Goal: Task Accomplishment & Management: Manage account settings

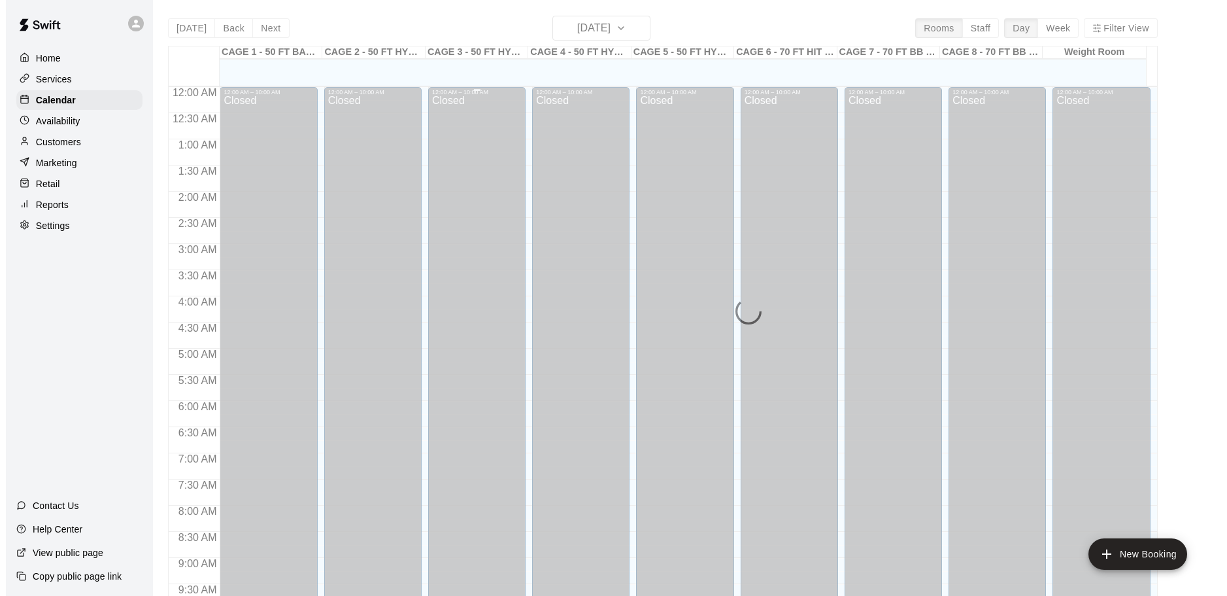
scroll to position [517, 0]
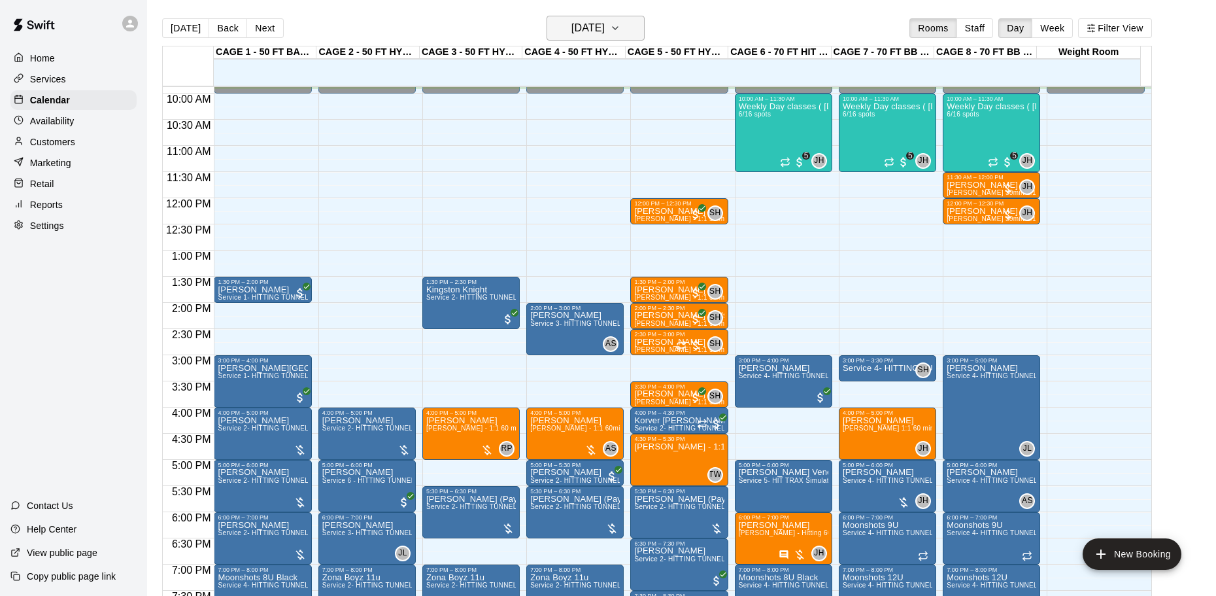
click at [587, 28] on h6 "[DATE]" at bounding box center [588, 28] width 33 height 18
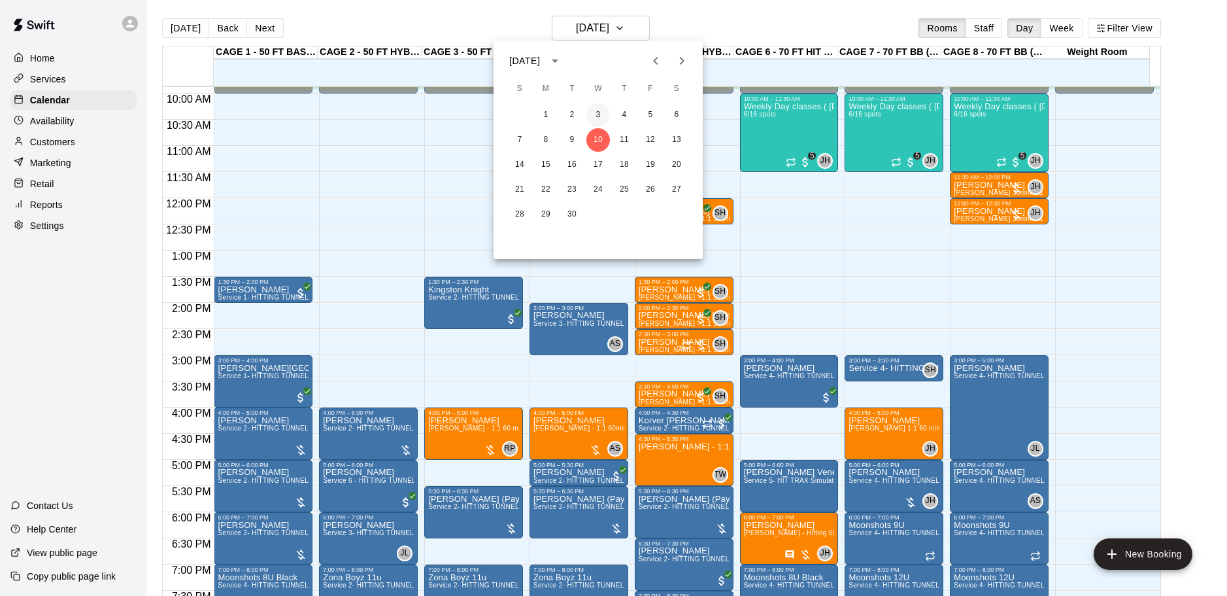
click at [600, 114] on button "3" at bounding box center [599, 115] width 24 height 24
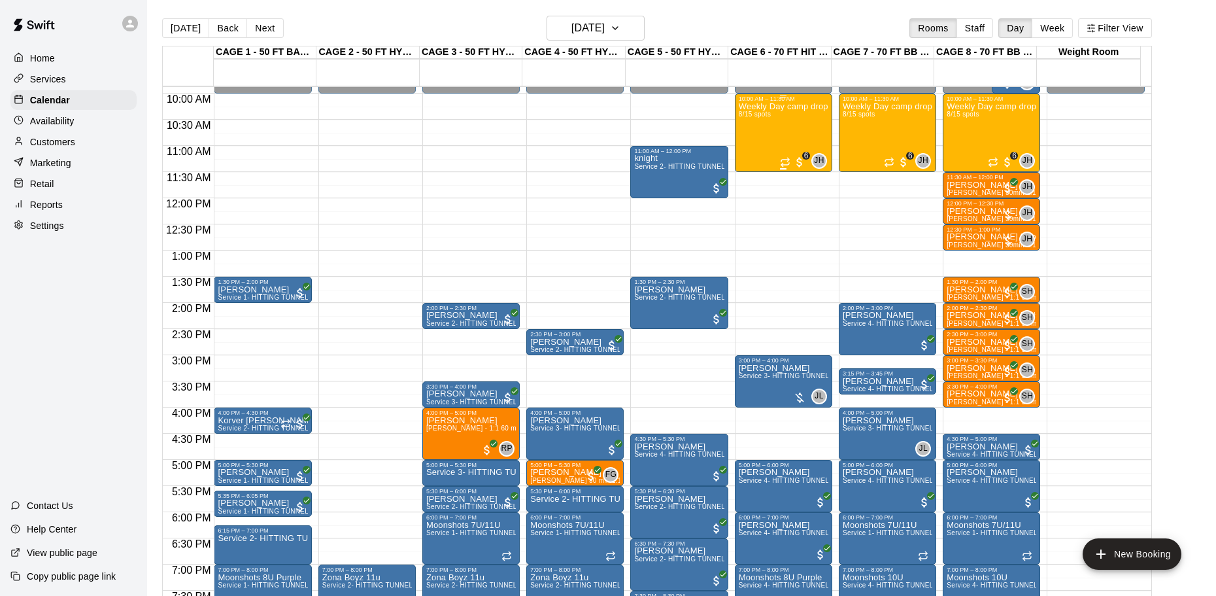
click at [787, 131] on div "Weekly Day camp drop in session - [DATE] / [DATE] / [DATE] 8/15 spots" at bounding box center [784, 400] width 90 height 596
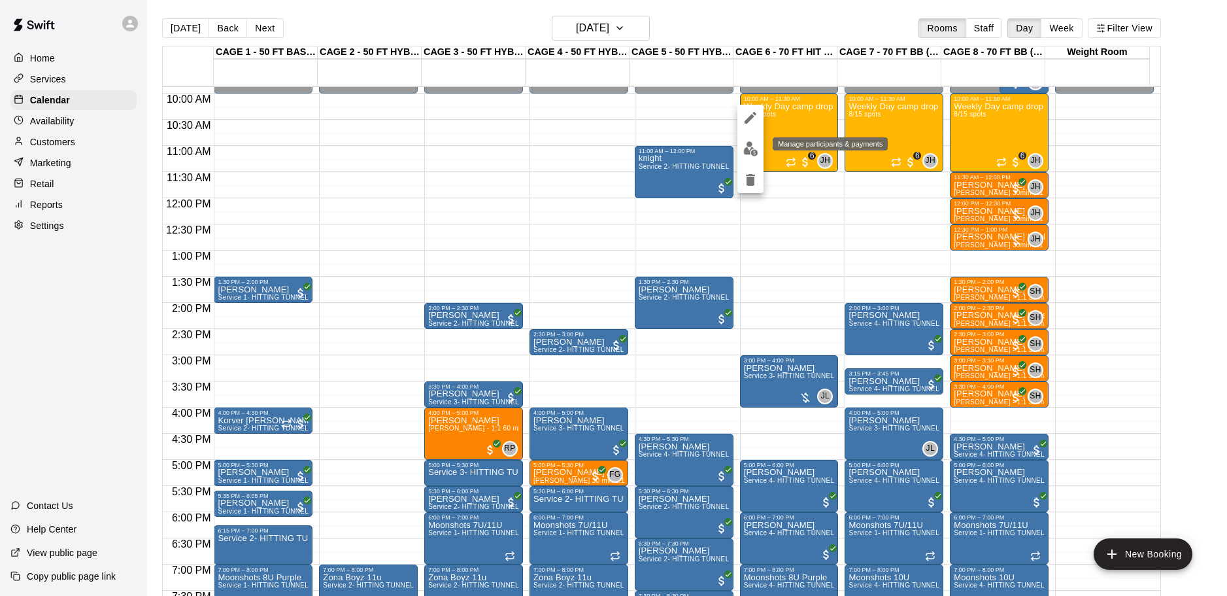
click at [747, 145] on img "edit" at bounding box center [751, 148] width 15 height 15
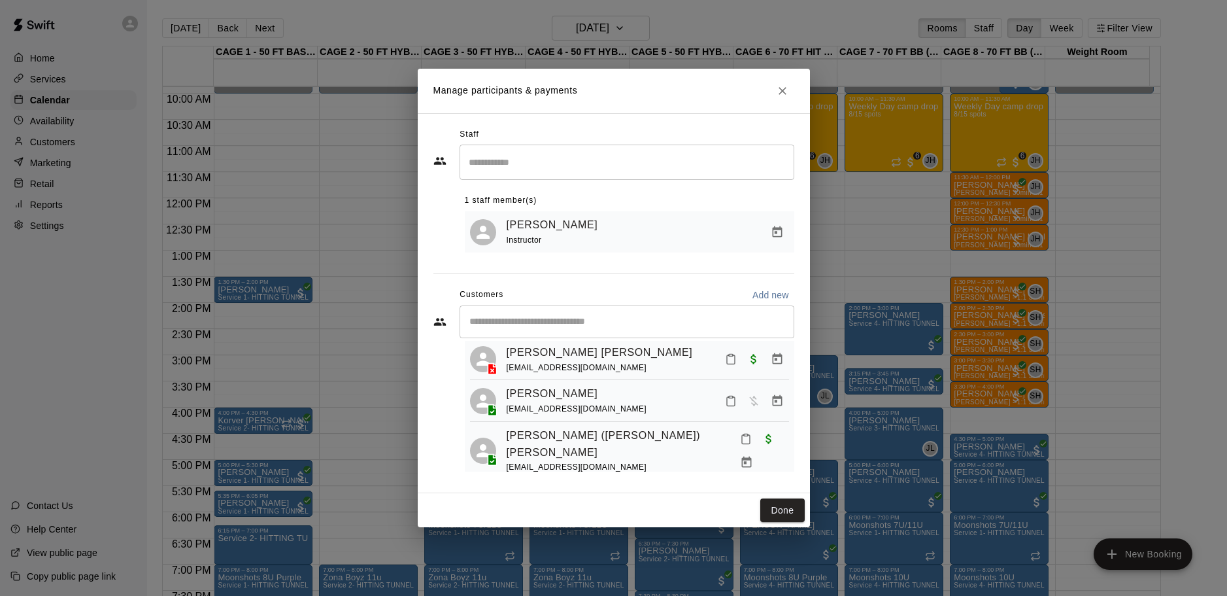
scroll to position [254, 0]
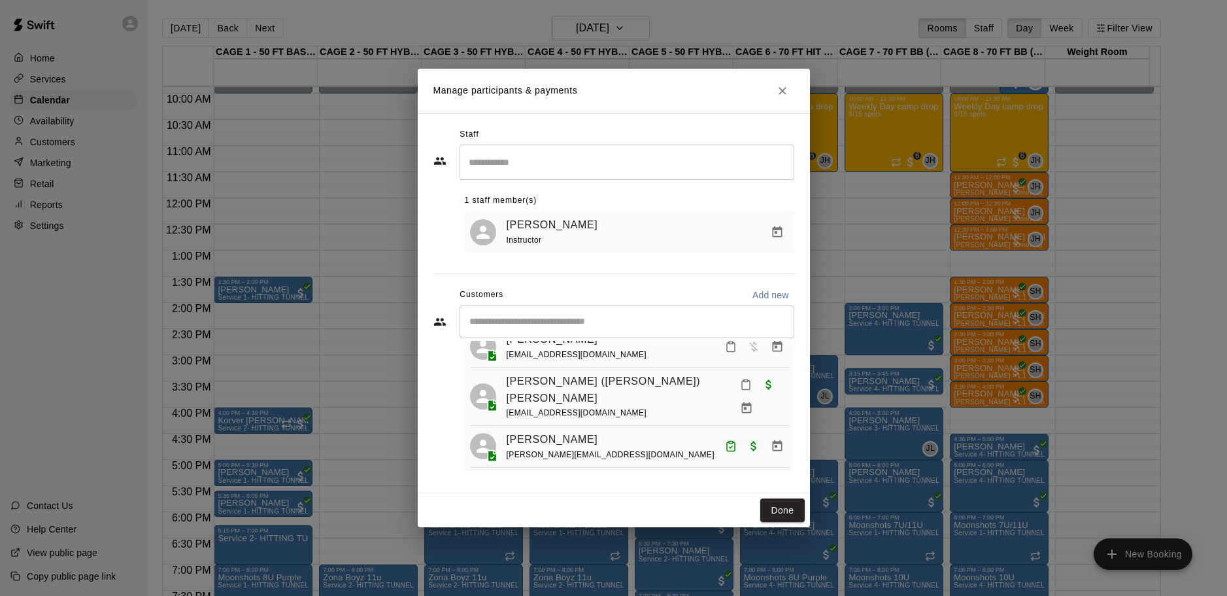
click at [778, 92] on icon "Close" at bounding box center [782, 90] width 13 height 13
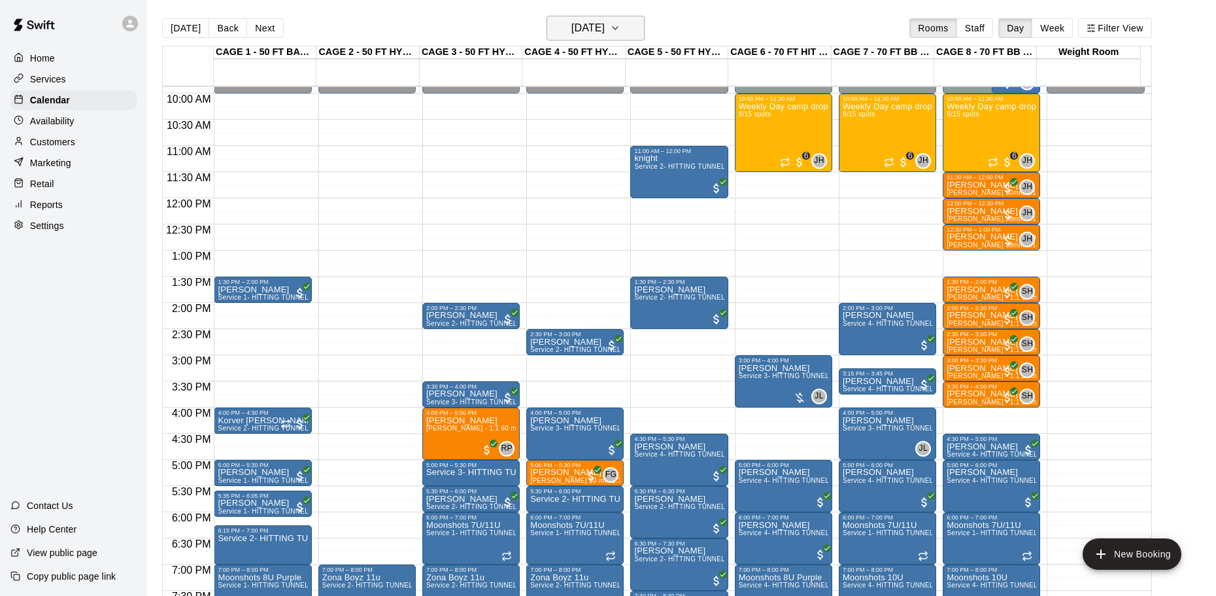
click at [592, 27] on h6 "[DATE]" at bounding box center [588, 28] width 33 height 18
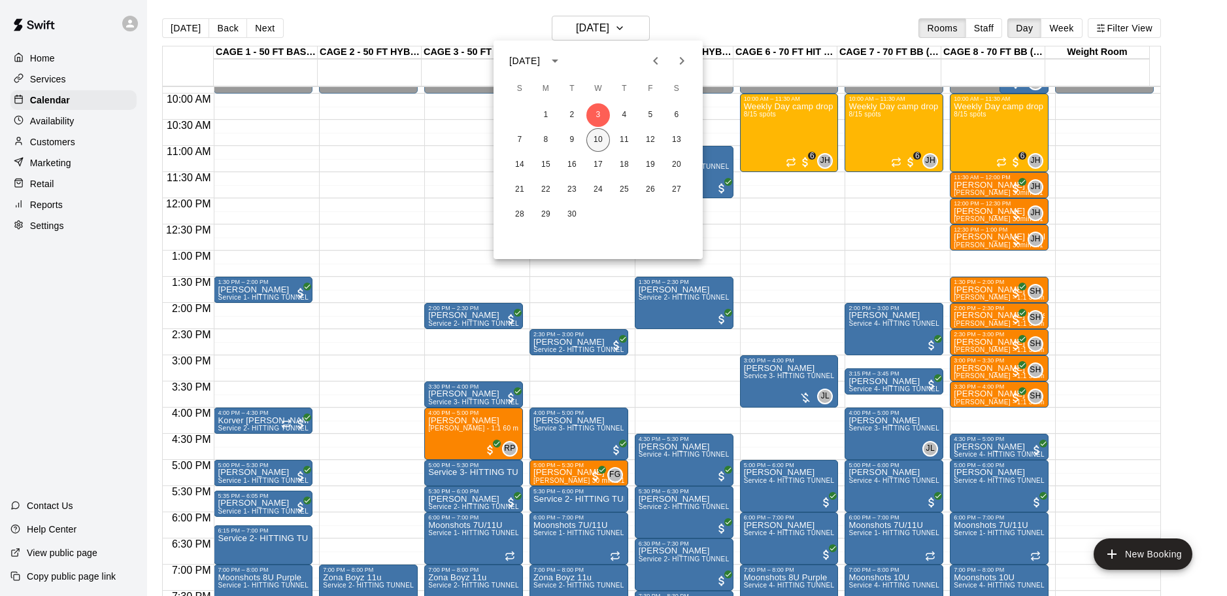
click at [597, 141] on button "10" at bounding box center [599, 140] width 24 height 24
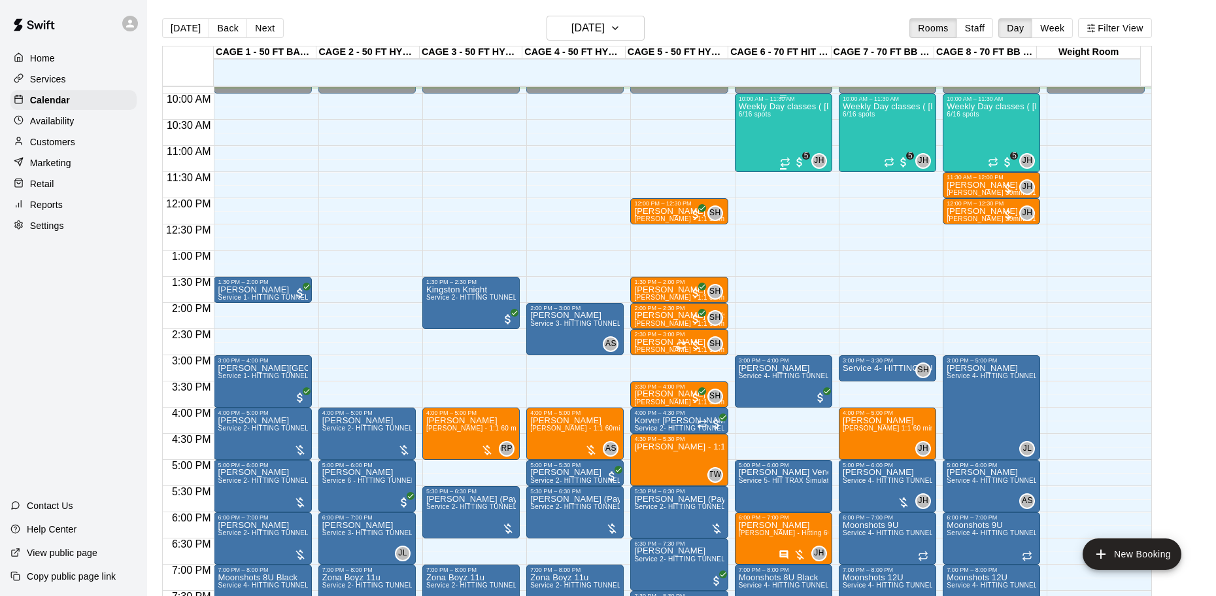
click at [782, 135] on div "Weekly Day classes ( [DATE],[DATE],[DATE] ) 10:00-11:30 ( monthly packages avai…" at bounding box center [784, 400] width 90 height 596
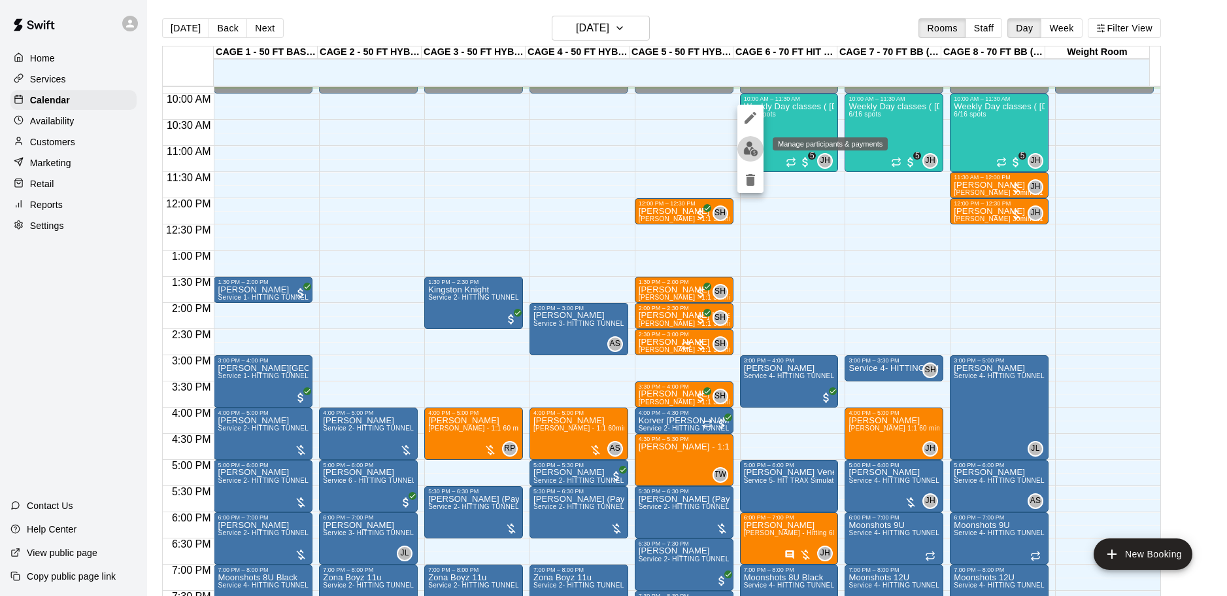
click at [747, 144] on img "edit" at bounding box center [751, 148] width 15 height 15
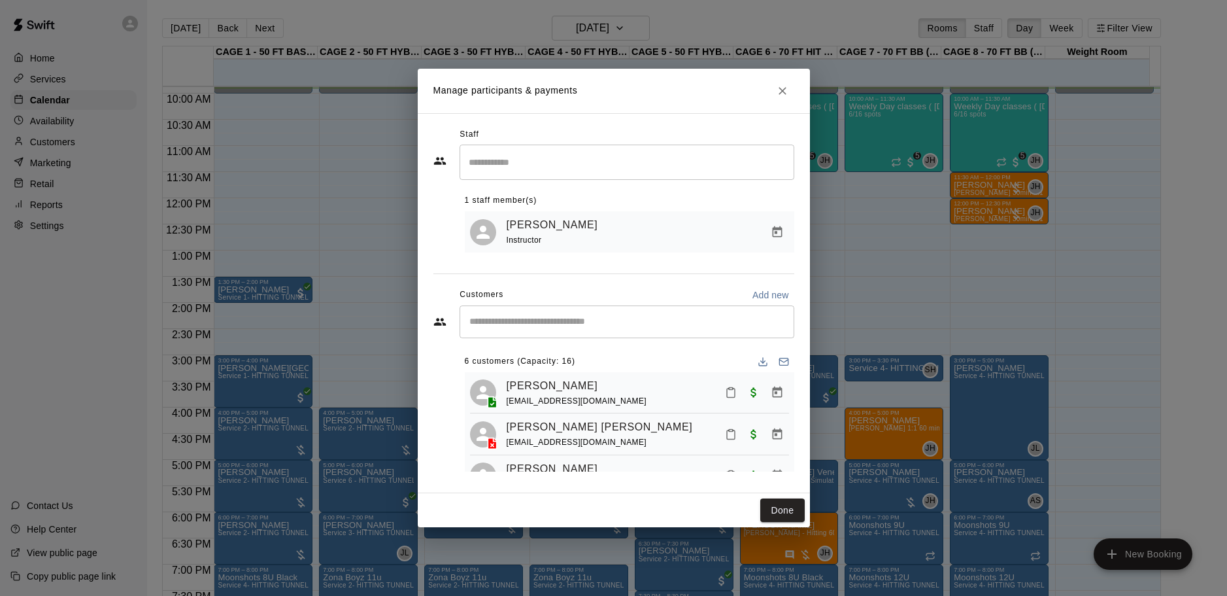
click at [600, 326] on input "Start typing to search customers..." at bounding box center [627, 321] width 323 height 13
type input "********"
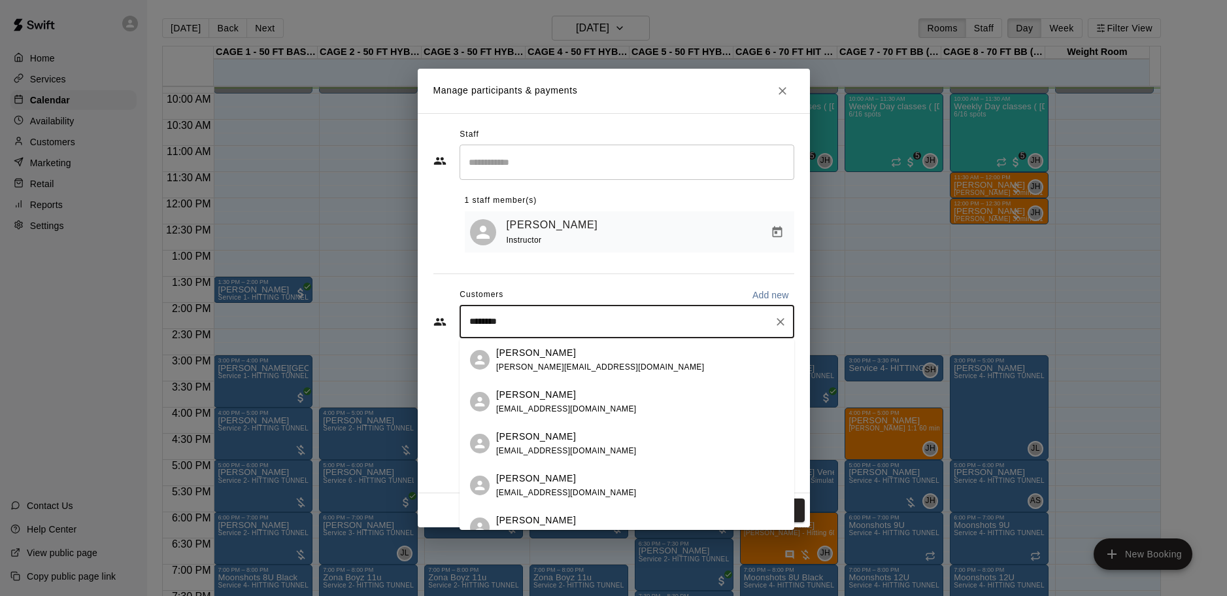
click at [552, 358] on p "[PERSON_NAME]" at bounding box center [536, 353] width 80 height 14
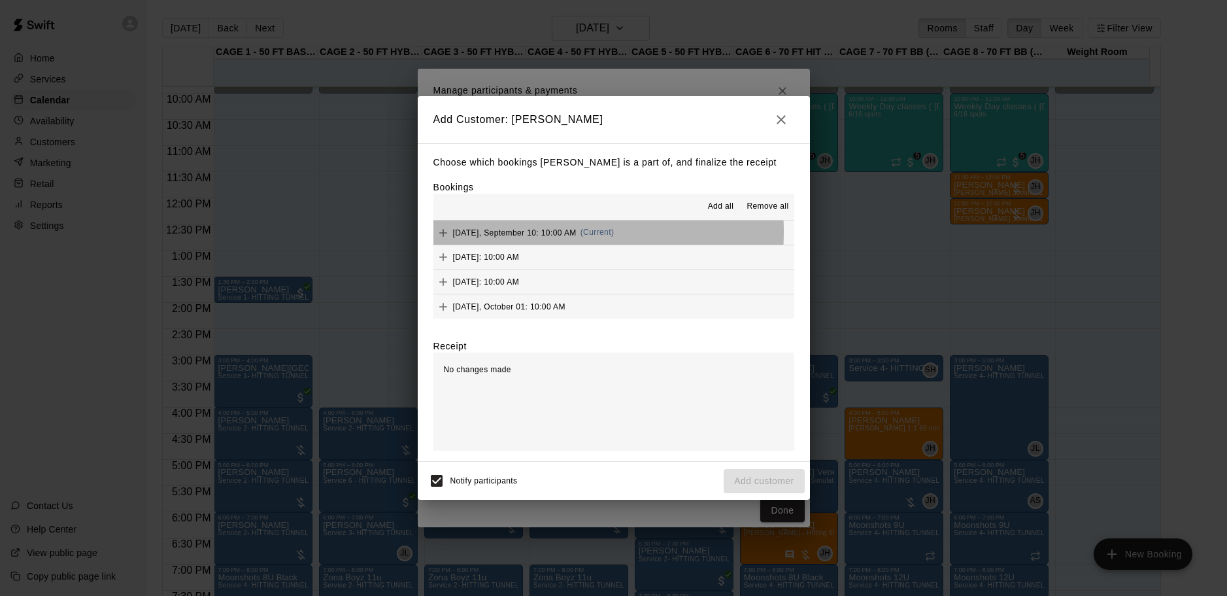
click at [518, 232] on span "[DATE], September 10: 10:00 AM" at bounding box center [515, 232] width 124 height 9
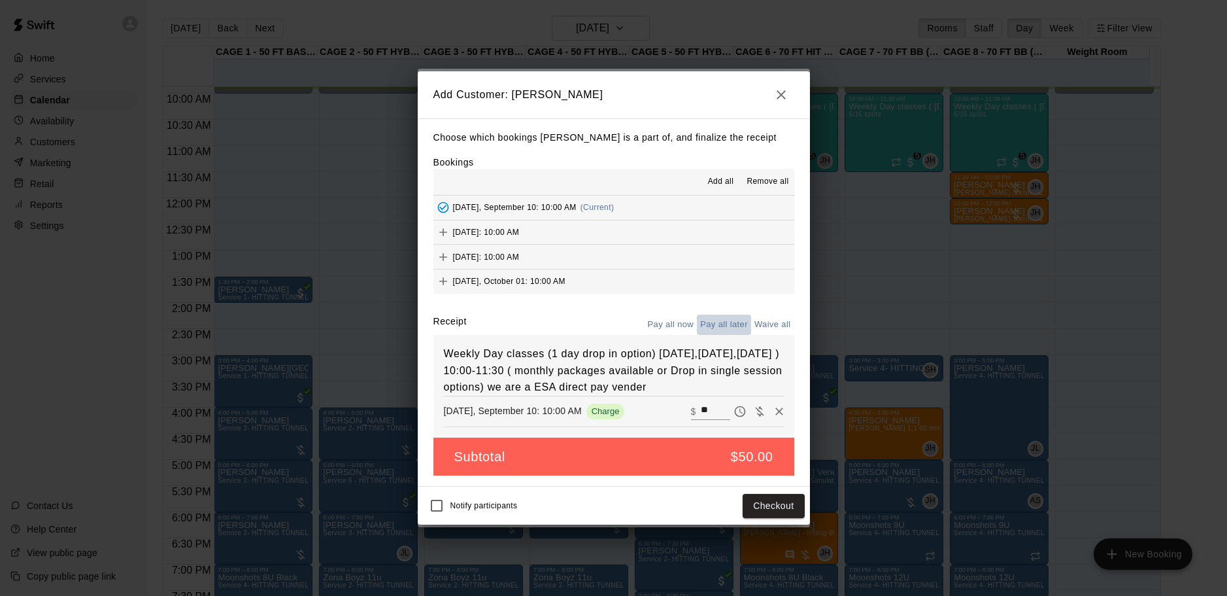
click at [737, 316] on button "Pay all later" at bounding box center [724, 325] width 54 height 20
click at [768, 516] on button "Add customer" at bounding box center [764, 506] width 80 height 24
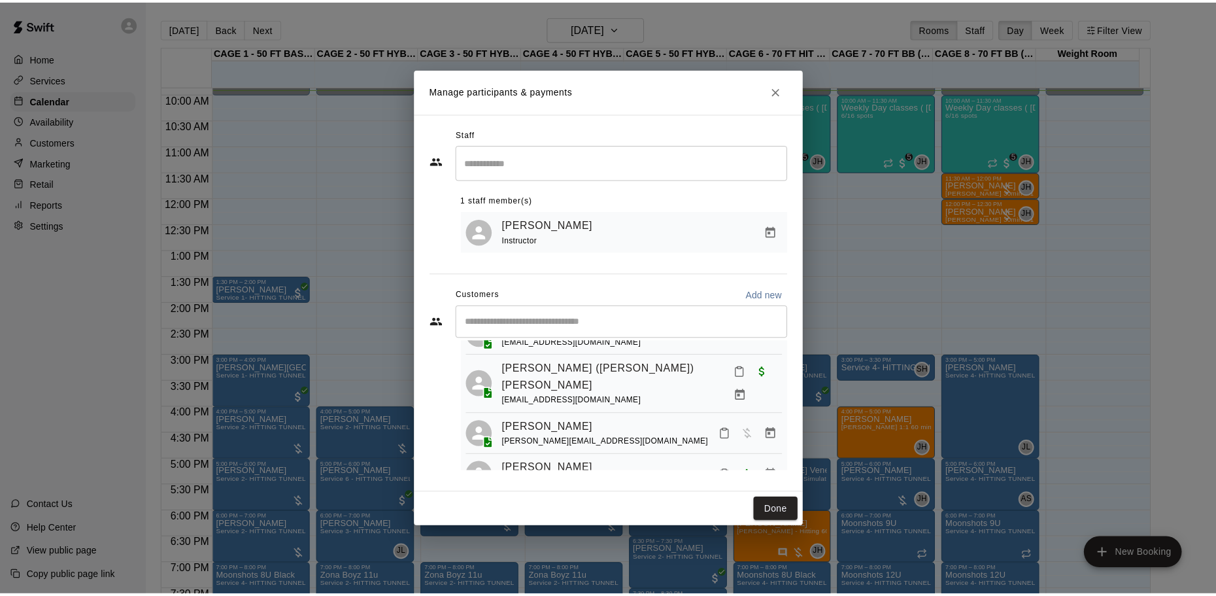
scroll to position [211, 0]
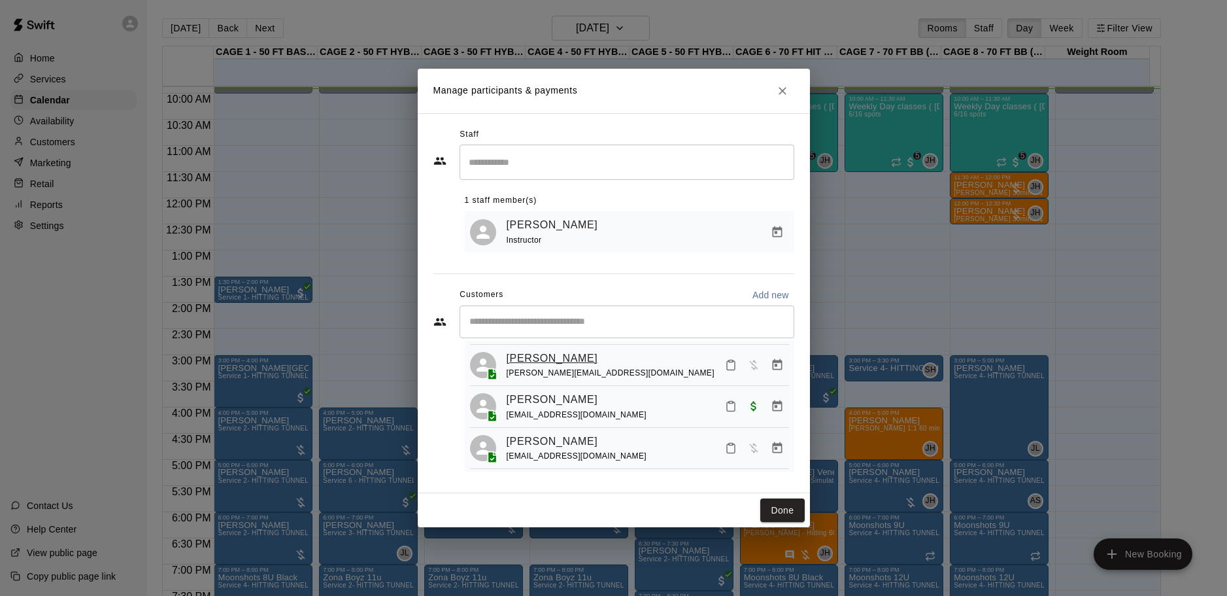
click at [569, 350] on link "[PERSON_NAME]" at bounding box center [553, 358] width 92 height 17
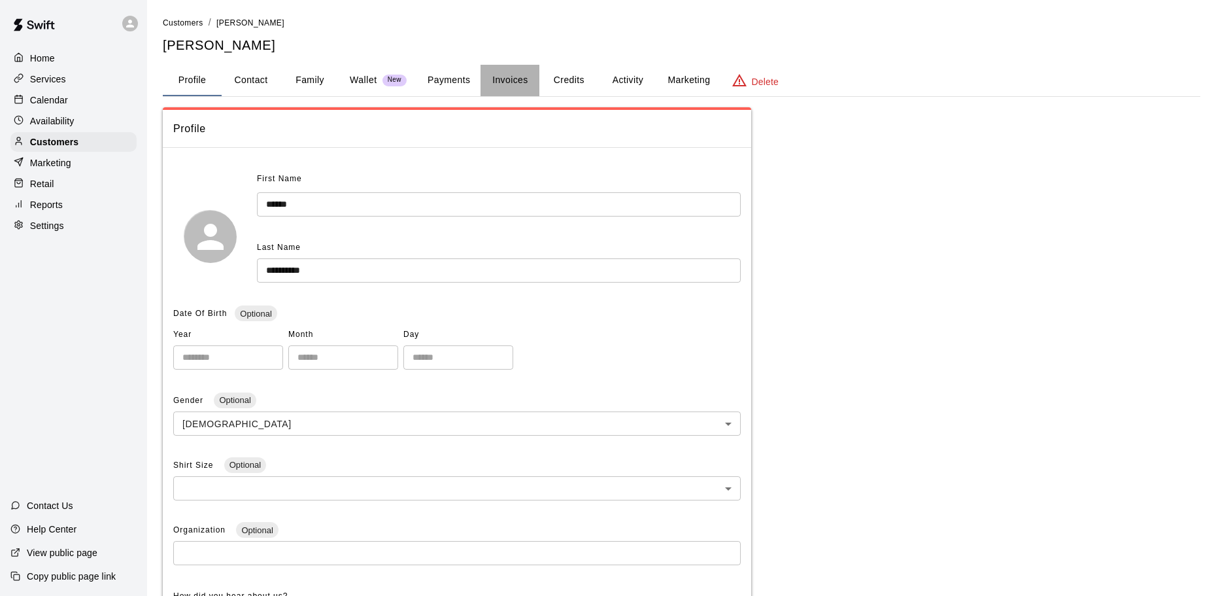
click at [520, 82] on button "Invoices" at bounding box center [510, 80] width 59 height 31
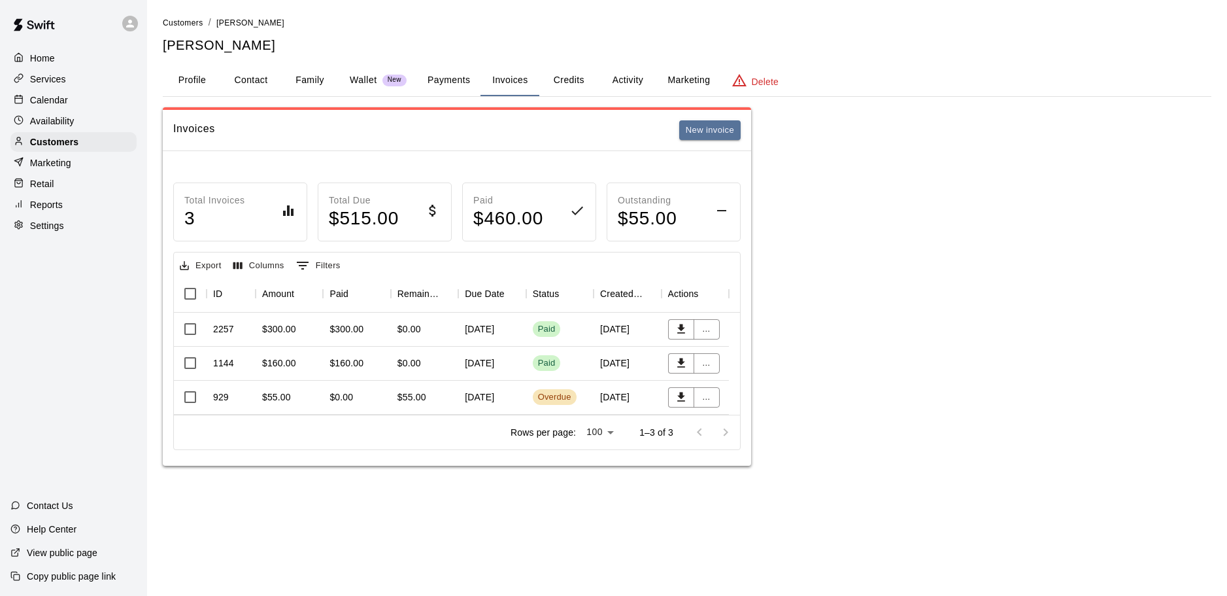
click at [380, 329] on div "$300.00" at bounding box center [356, 330] width 67 height 34
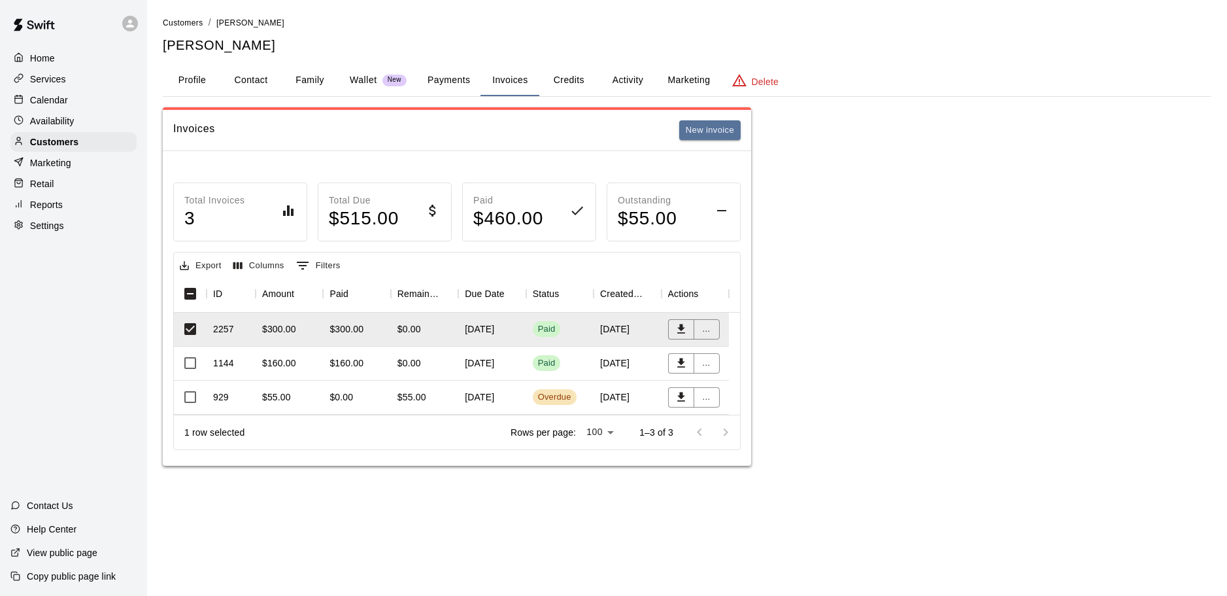
click at [505, 80] on button "Invoices" at bounding box center [510, 80] width 59 height 31
click at [713, 125] on button "New invoice" at bounding box center [709, 130] width 61 height 20
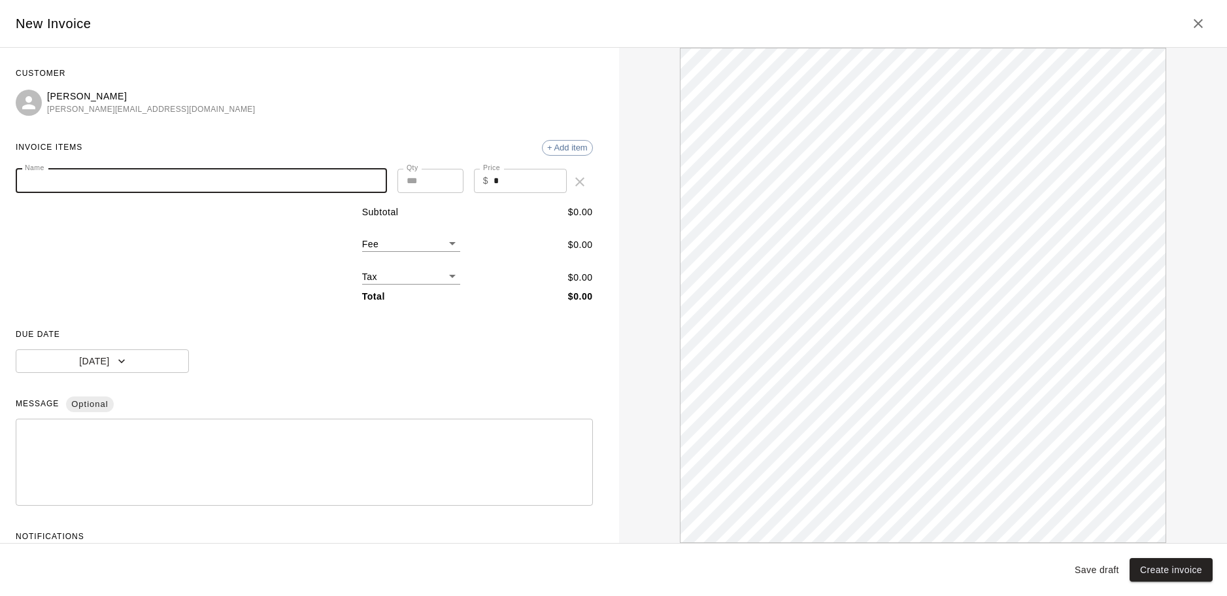
paste input "**********"
click at [216, 182] on input "**********" at bounding box center [201, 181] width 371 height 24
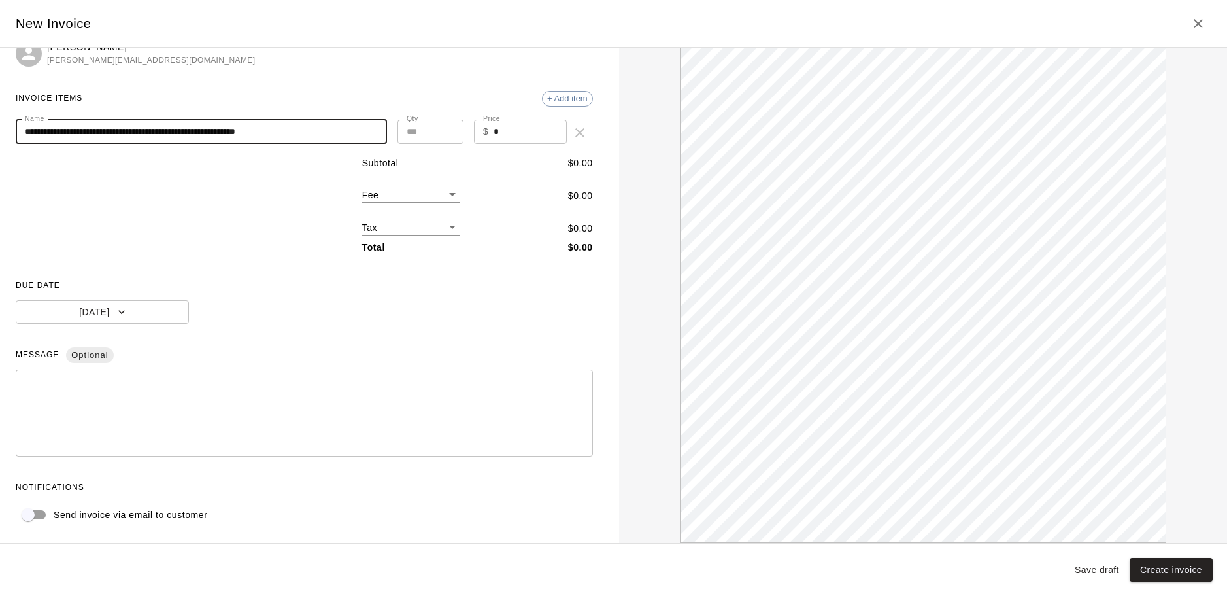
click at [161, 130] on input "**********" at bounding box center [201, 132] width 371 height 24
click at [172, 129] on input "**********" at bounding box center [201, 132] width 371 height 24
click at [348, 134] on input "**********" at bounding box center [201, 132] width 371 height 24
type input "**********"
click at [517, 130] on input "*" at bounding box center [530, 132] width 73 height 24
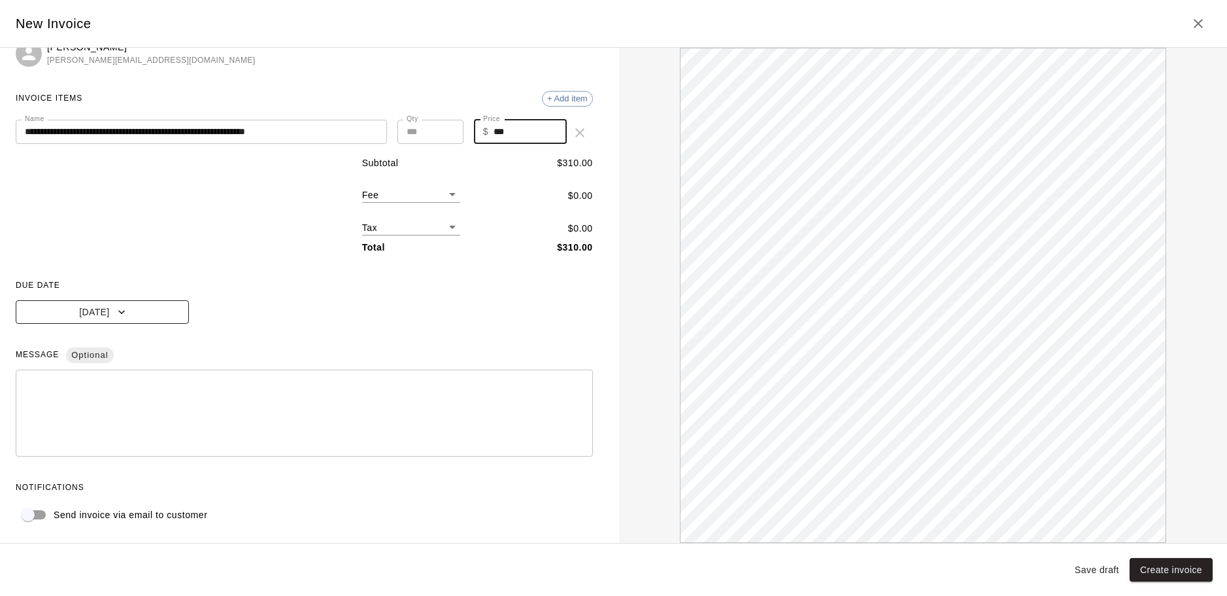
type input "***"
click at [101, 310] on button "[DATE]" at bounding box center [102, 312] width 173 height 24
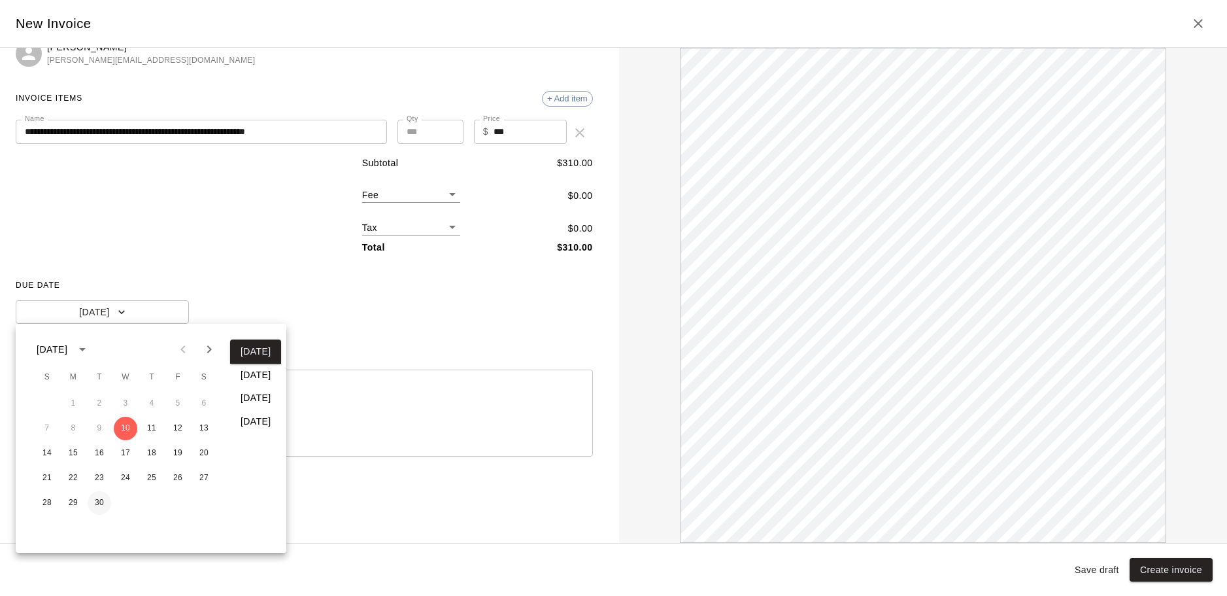
click at [102, 502] on button "30" at bounding box center [100, 503] width 24 height 24
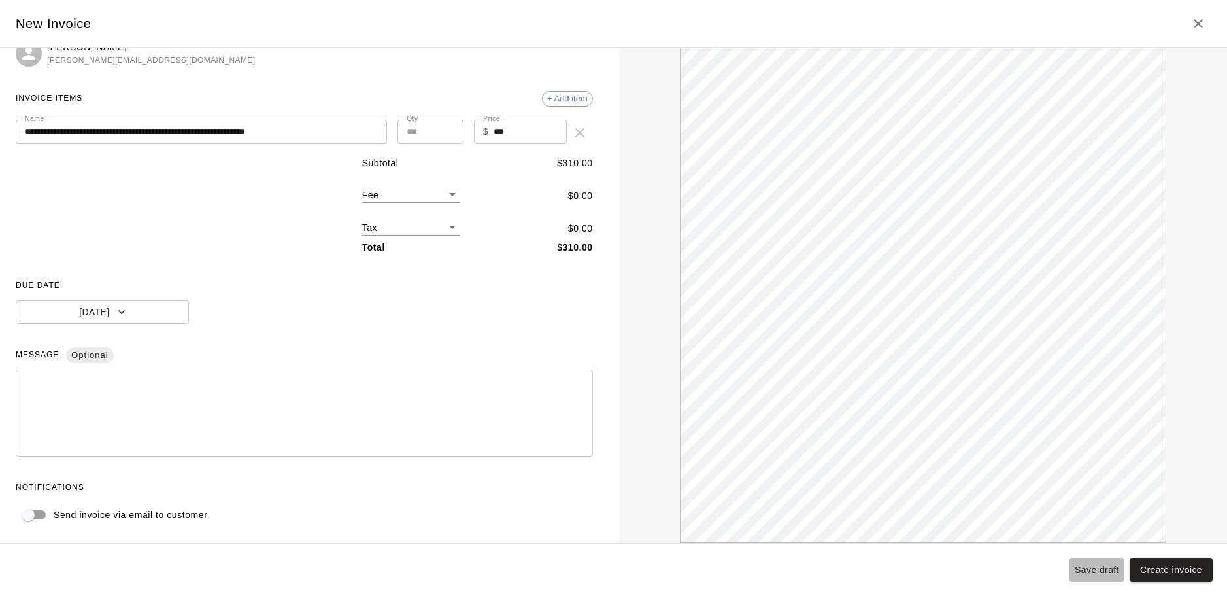
click at [1101, 567] on button "Save draft" at bounding box center [1097, 570] width 55 height 24
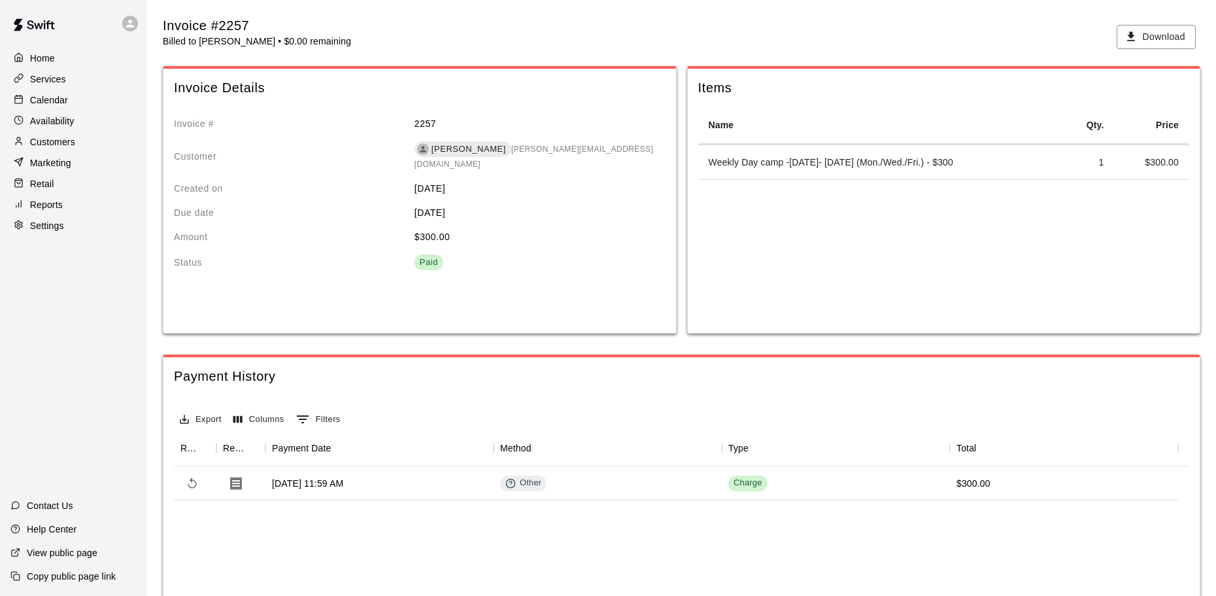
drag, startPoint x: 710, startPoint y: 163, endPoint x: 996, endPoint y: 171, distance: 286.5
click at [996, 171] on td "Weekly Day camp -August 11- September 5 (Mon./Wed./Fri.) - $300" at bounding box center [880, 162] width 364 height 35
drag, startPoint x: 955, startPoint y: 163, endPoint x: 1016, endPoint y: 188, distance: 66.1
click at [1031, 192] on div "Name Qty. Price Weekly Day camp -August 11- September 5 (Mon./Wed./Fri.) - $300…" at bounding box center [943, 221] width 491 height 228
drag, startPoint x: 710, startPoint y: 162, endPoint x: 996, endPoint y: 177, distance: 286.2
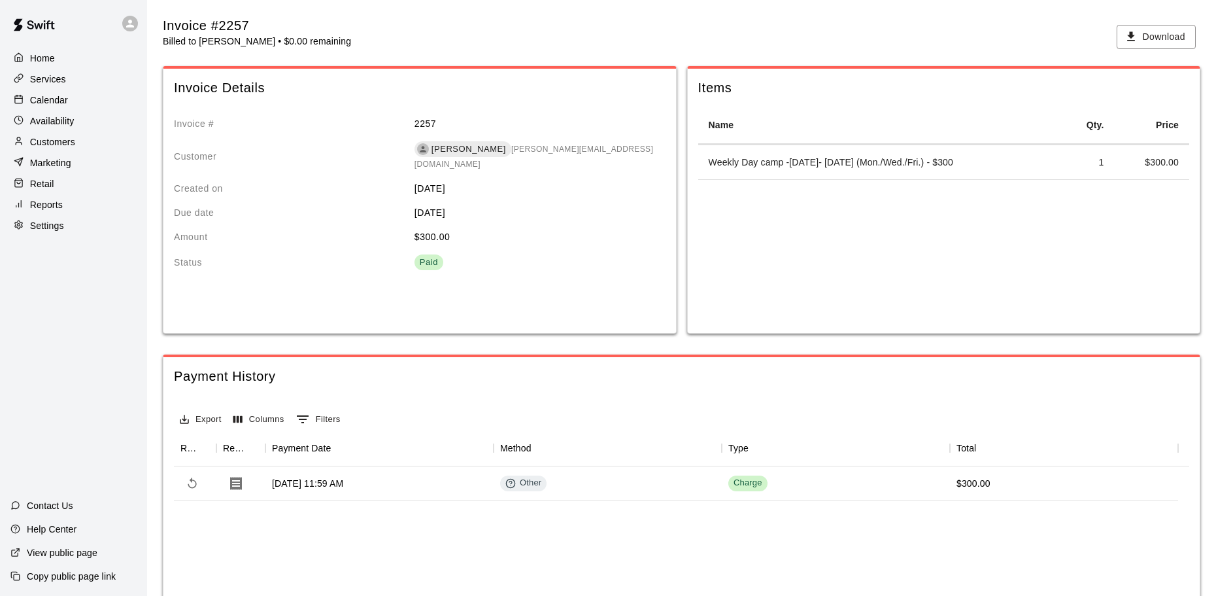
click at [996, 177] on td "Weekly Day camp -August 11- September 5 (Mon./Wed./Fri.) - $300" at bounding box center [880, 162] width 364 height 35
copy td "Weekly Day camp -August 11- September 5 (Mon./Wed./Fri.) - $300"
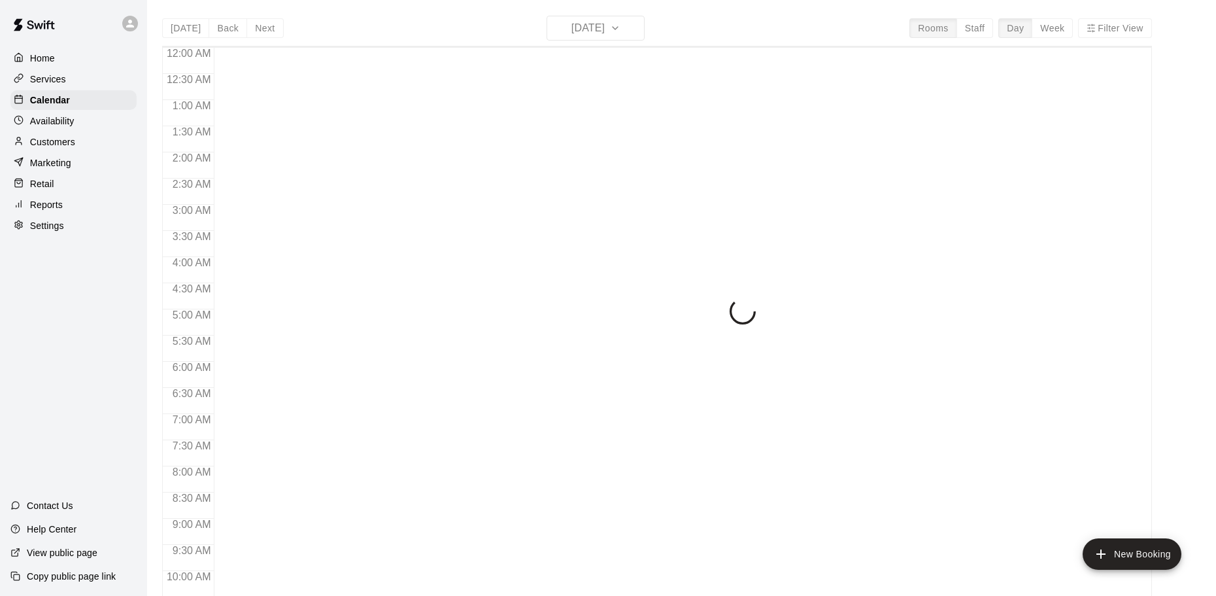
scroll to position [521, 0]
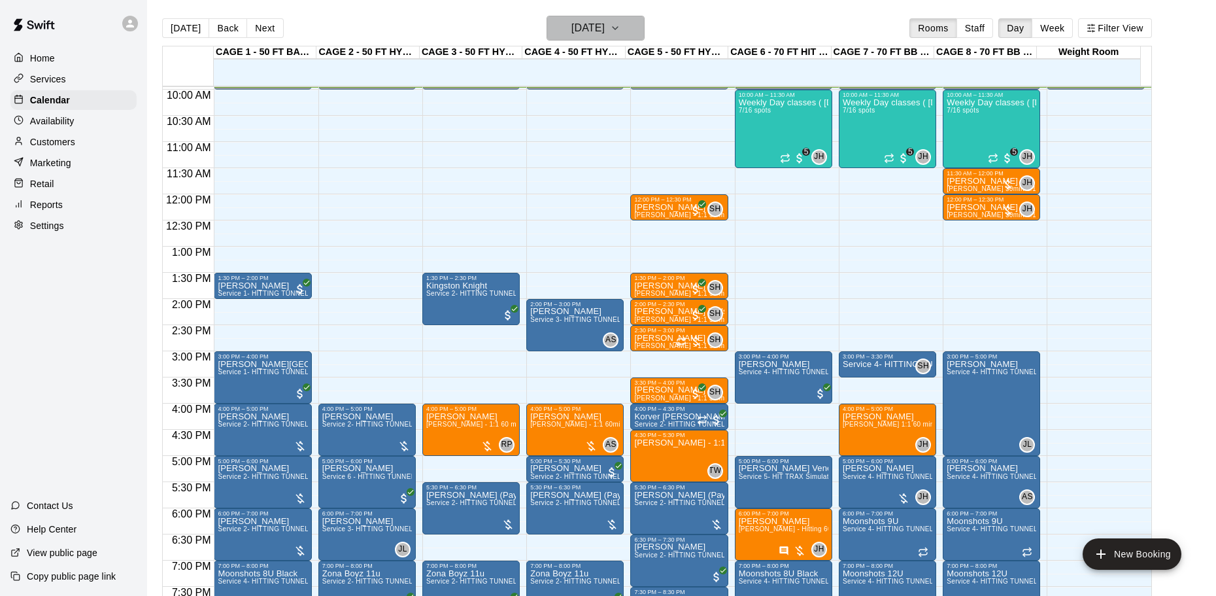
click at [597, 31] on h6 "[DATE]" at bounding box center [588, 28] width 33 height 18
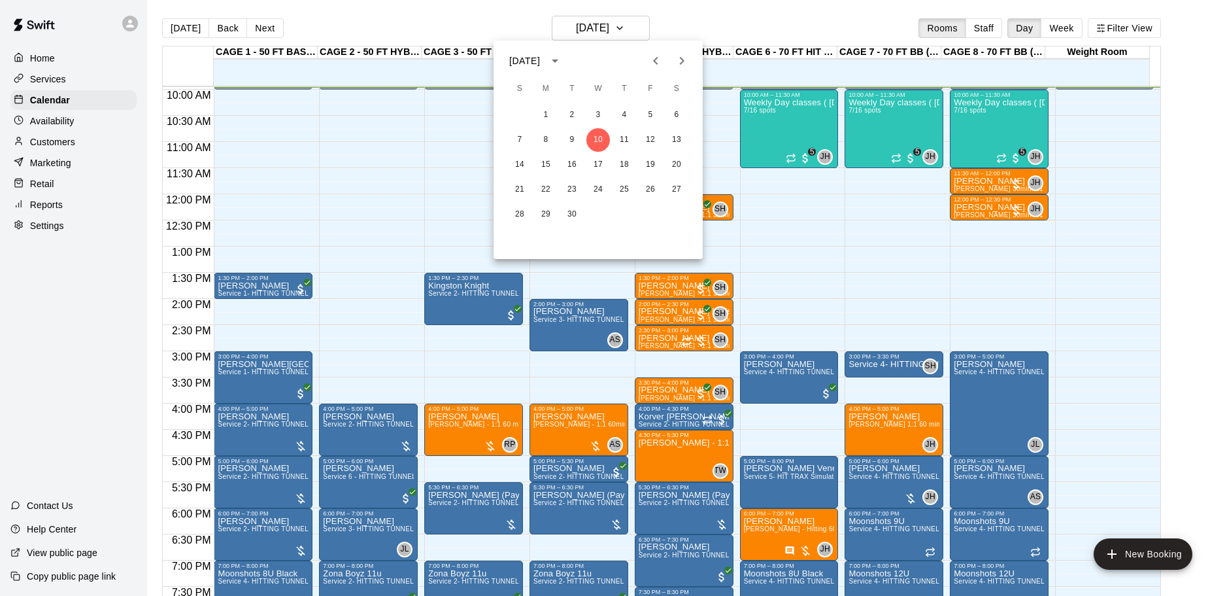
click at [676, 58] on icon "Next month" at bounding box center [682, 61] width 16 height 16
click at [809, 18] on div at bounding box center [613, 298] width 1227 height 596
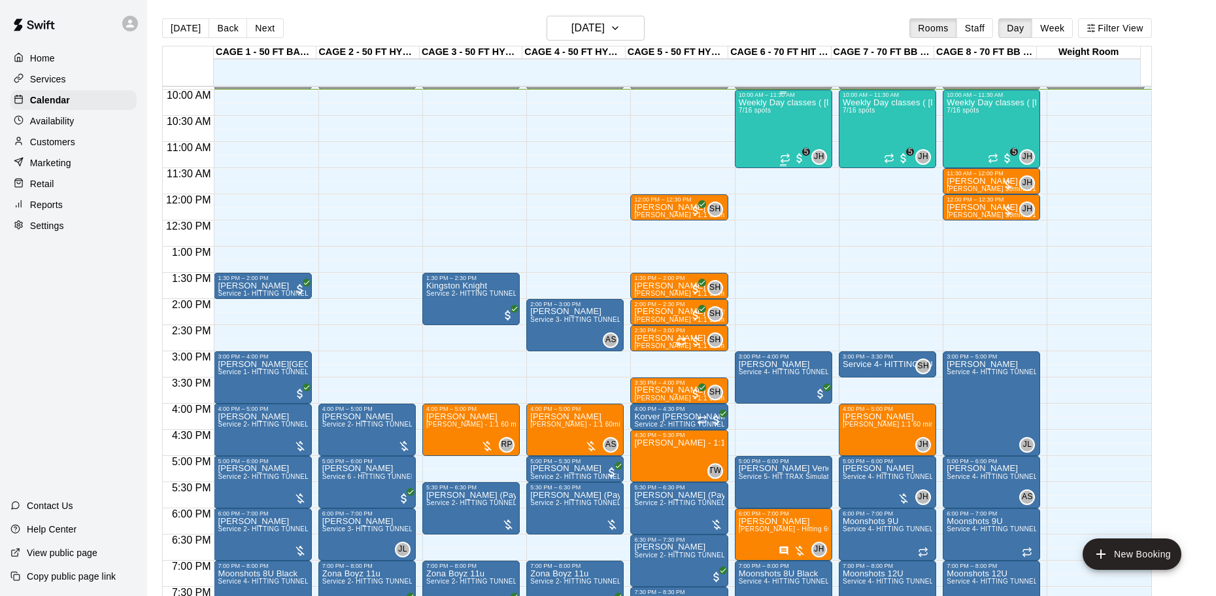
click at [777, 128] on div "Weekly Day classes ( Monday,Wednesday,Friday ) 10:00-11:30 ( monthly packages a…" at bounding box center [784, 396] width 90 height 596
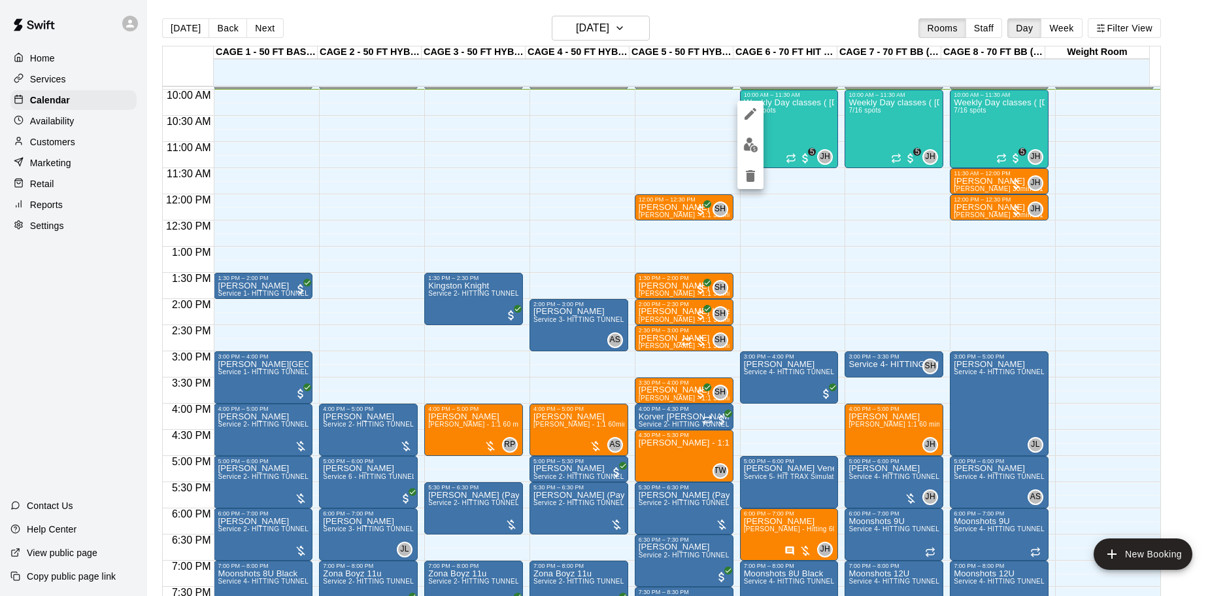
click at [606, 27] on div at bounding box center [613, 298] width 1227 height 596
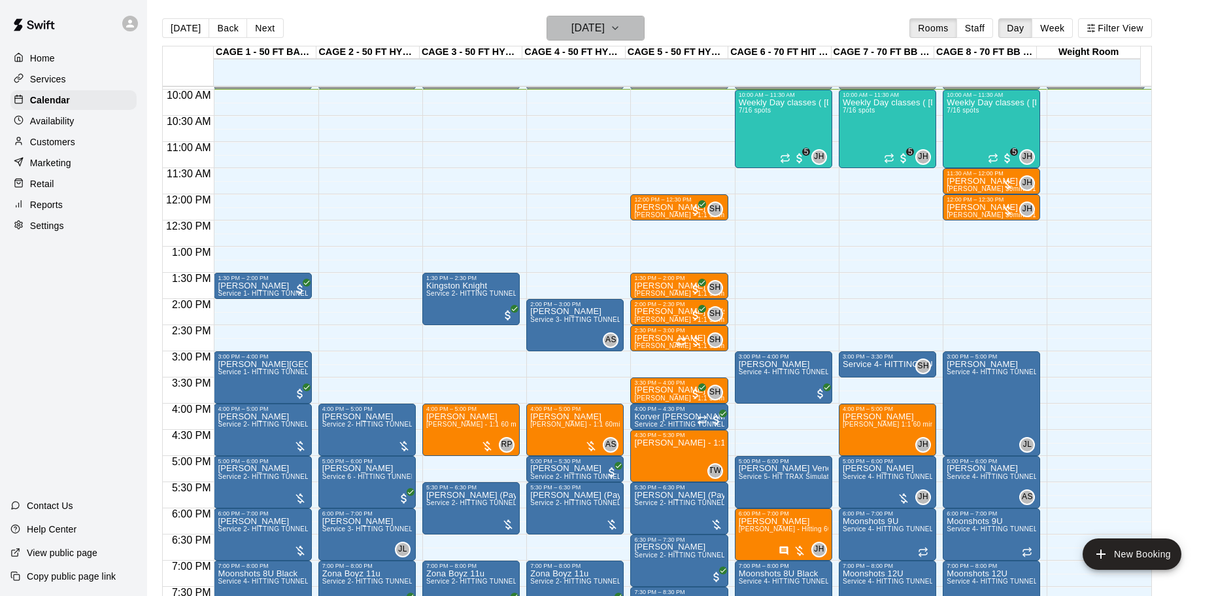
click at [605, 29] on h6 "[DATE]" at bounding box center [588, 28] width 33 height 18
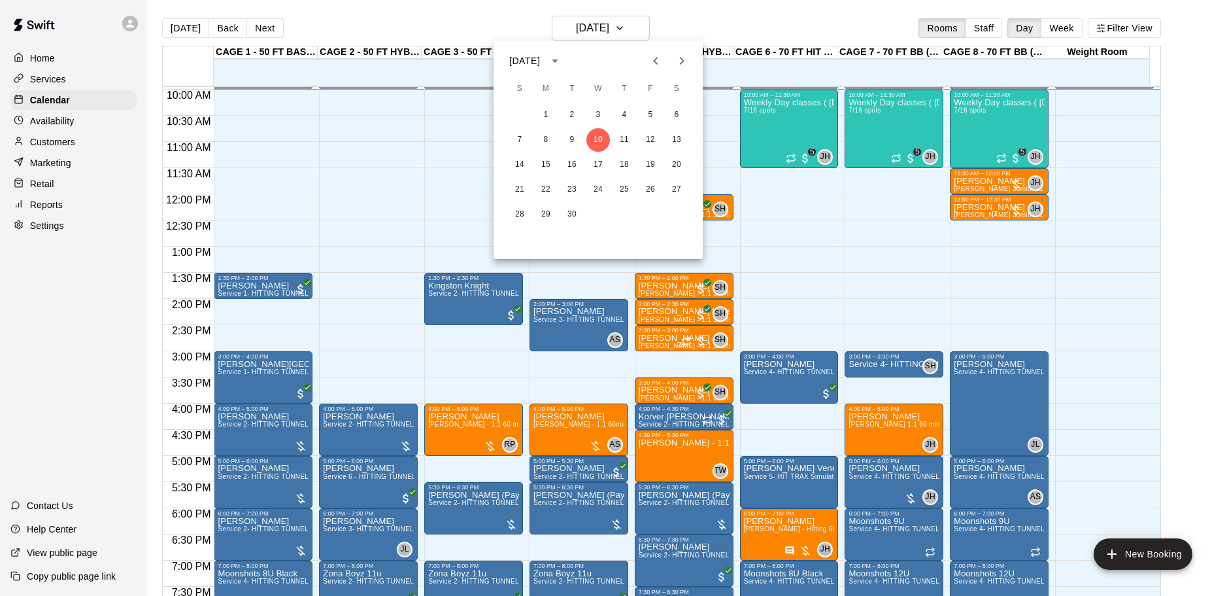
click at [682, 56] on icon "Next month" at bounding box center [682, 61] width 16 height 16
click at [727, 16] on div at bounding box center [613, 298] width 1227 height 596
